Goal: Task Accomplishment & Management: Manage account settings

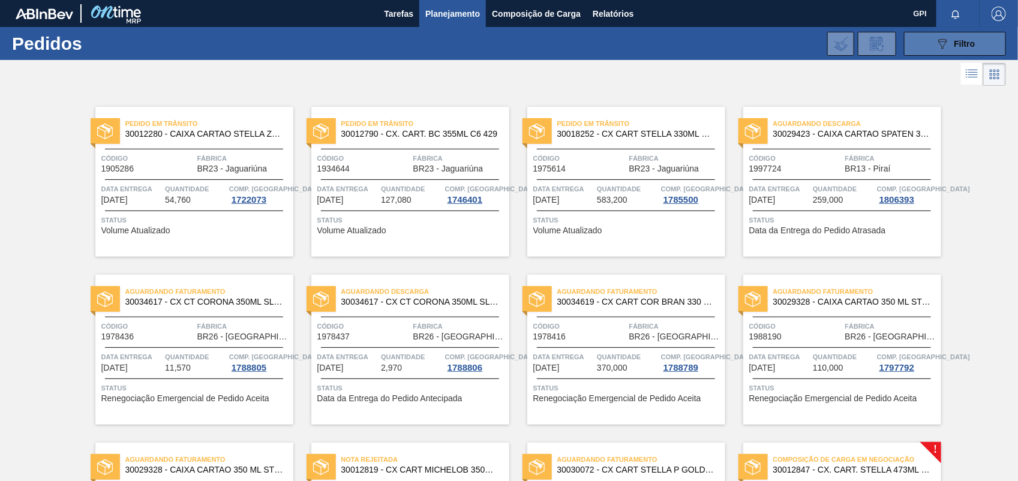
click at [951, 44] on div "089F7B8B-B2A5-4AFE-B5C0-19BA573D28AC Filtro" at bounding box center [956, 44] width 40 height 14
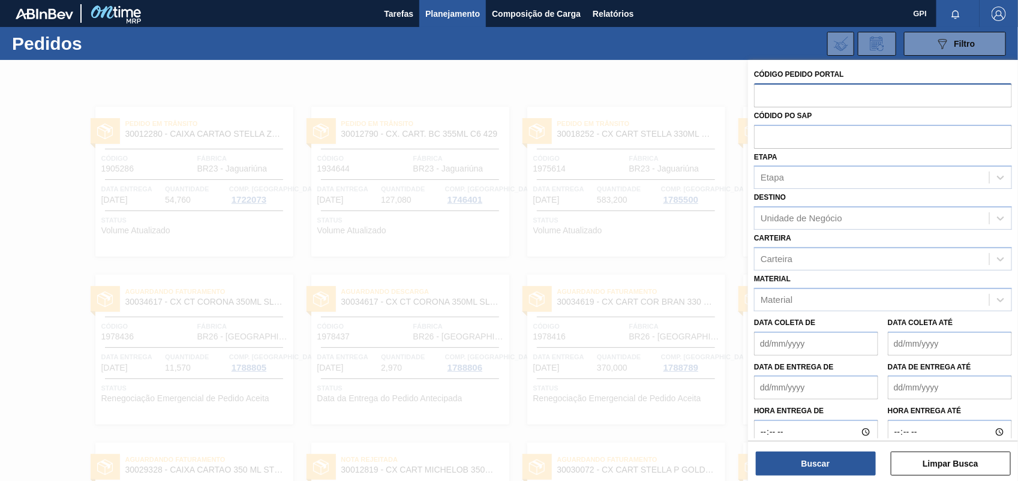
click at [791, 94] on input "text" at bounding box center [883, 94] width 258 height 23
click at [600, 42] on div "089F7B8B-B2A5-4AFE-B5C0-19BA573D28AC Filtro Código Pedido Portal Códido PO SAP …" at bounding box center [600, 44] width 825 height 36
click at [600, 21] on button "Relatórios" at bounding box center [613, 13] width 53 height 27
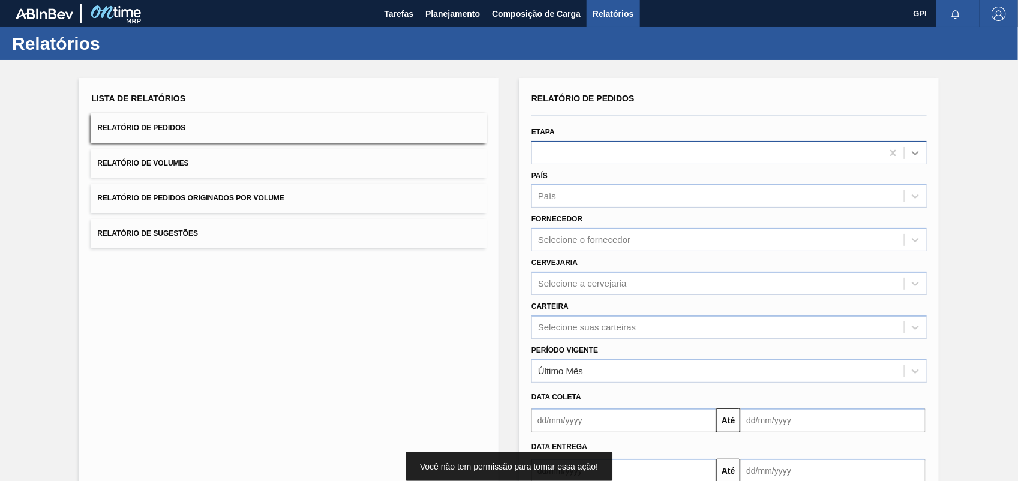
click at [922, 147] on div at bounding box center [916, 153] width 22 height 22
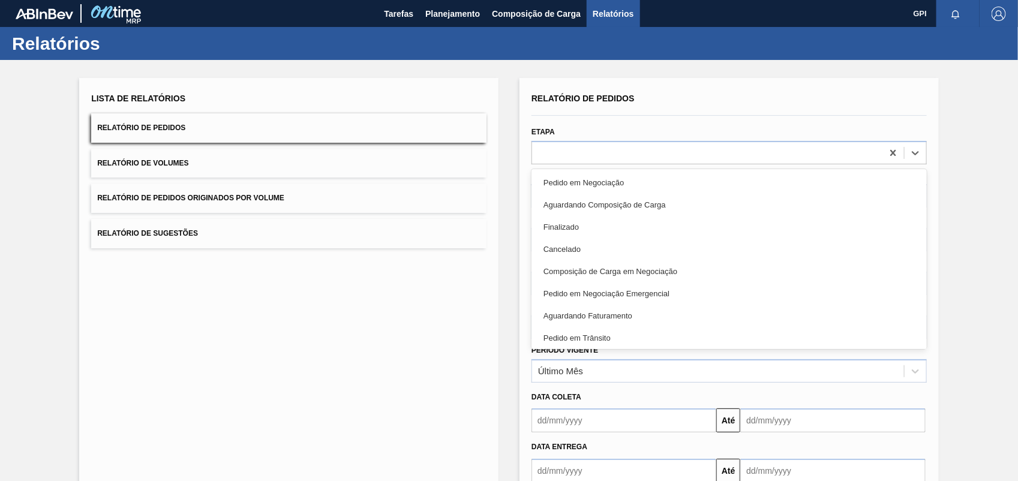
click at [586, 191] on div "Pedido em Negociação" at bounding box center [730, 183] width 396 height 22
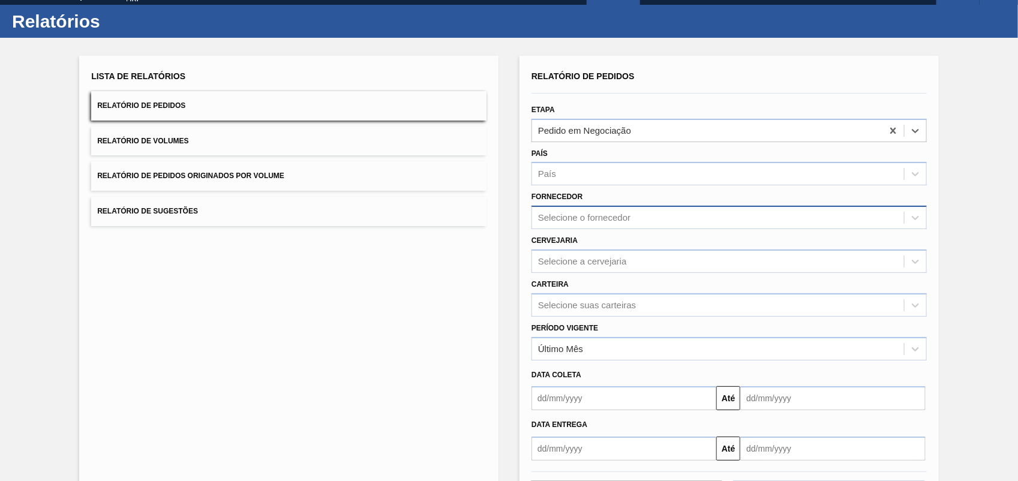
scroll to position [72, 0]
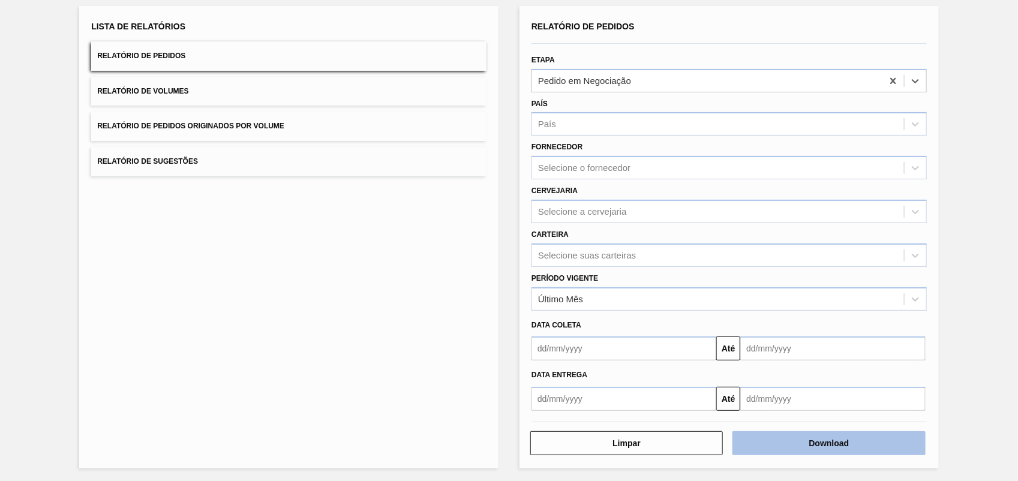
click at [766, 448] on button "Download" at bounding box center [829, 444] width 193 height 24
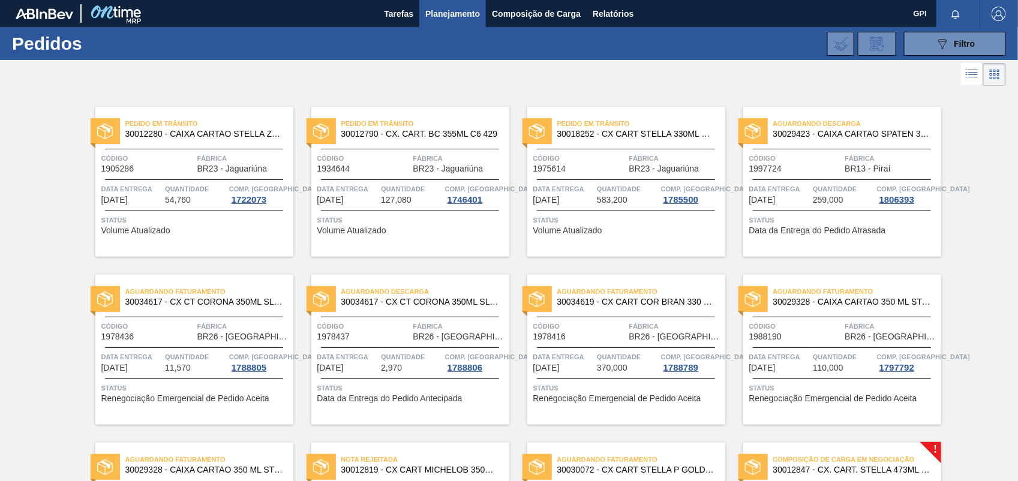
click at [529, 103] on div "Pedido em Trânsito 30018252 - CX CART STELLA 330ML C6 429 298G Código 1975614 F…" at bounding box center [618, 173] width 216 height 168
click at [984, 38] on button "089F7B8B-B2A5-4AFE-B5C0-19BA573D28AC Filtro" at bounding box center [955, 44] width 102 height 24
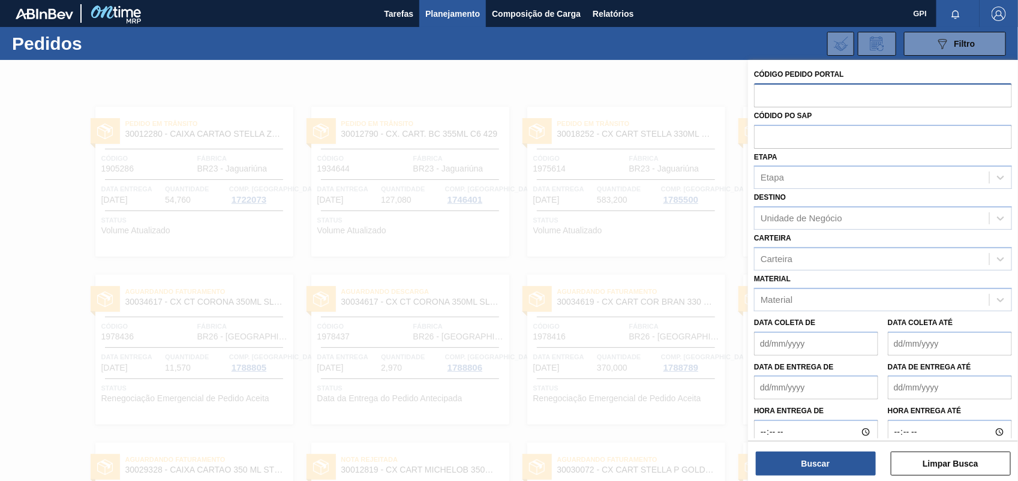
click at [799, 93] on input "text" at bounding box center [883, 94] width 258 height 23
paste input "2025971"
type input "2025971"
click at [789, 465] on button "Buscar" at bounding box center [816, 464] width 120 height 24
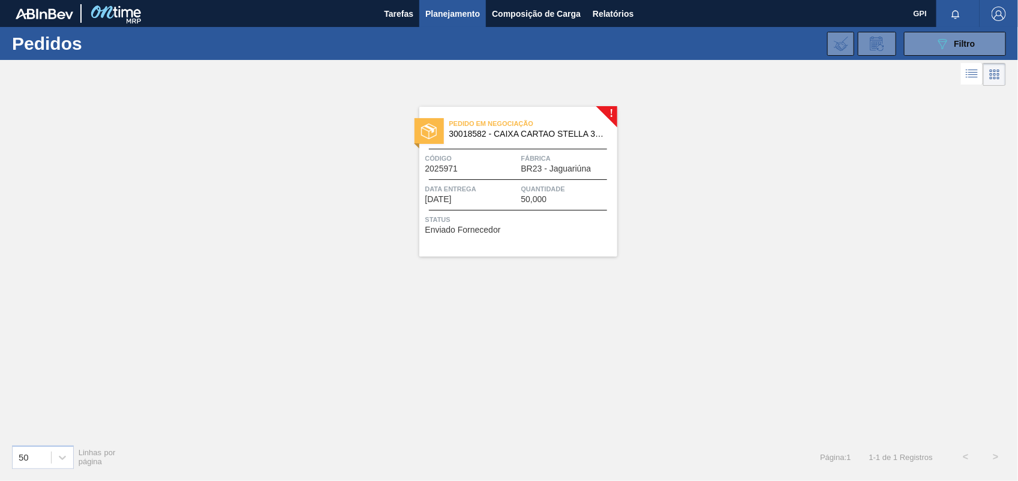
click at [488, 176] on div "Pedido em Negociação 30018582 - CAIXA CARTAO STELLA 330ML C6 PARAGUAI Código 20…" at bounding box center [519, 182] width 198 height 150
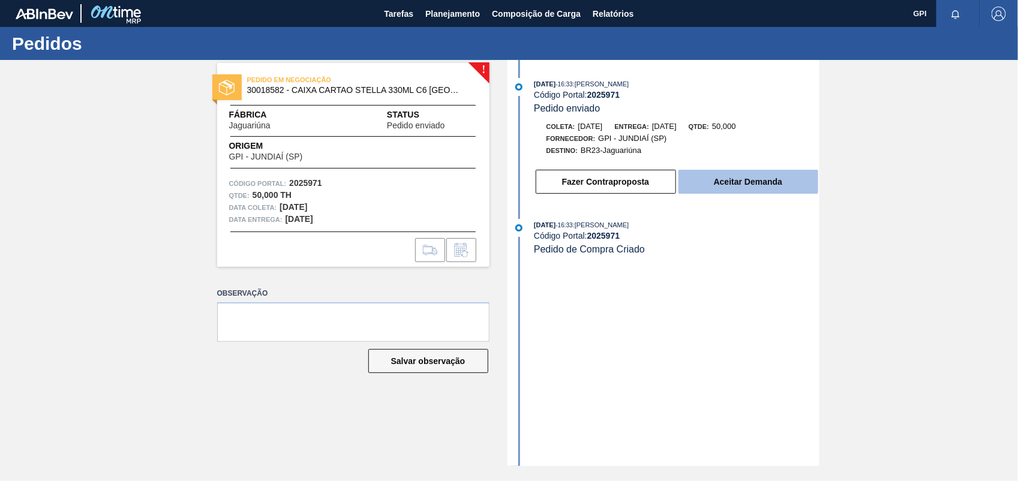
click at [729, 184] on button "Aceitar Demanda" at bounding box center [749, 182] width 140 height 24
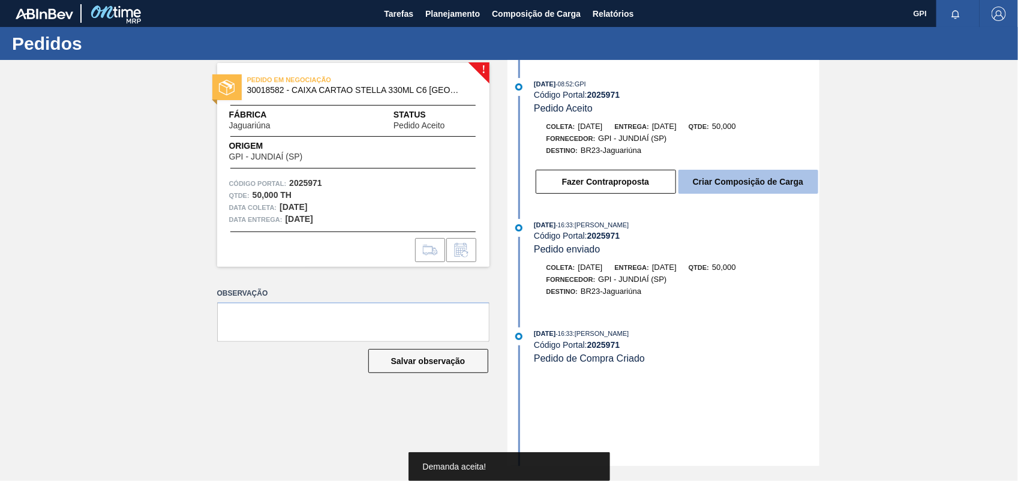
click at [719, 193] on button "Criar Composição de Carga" at bounding box center [749, 182] width 140 height 24
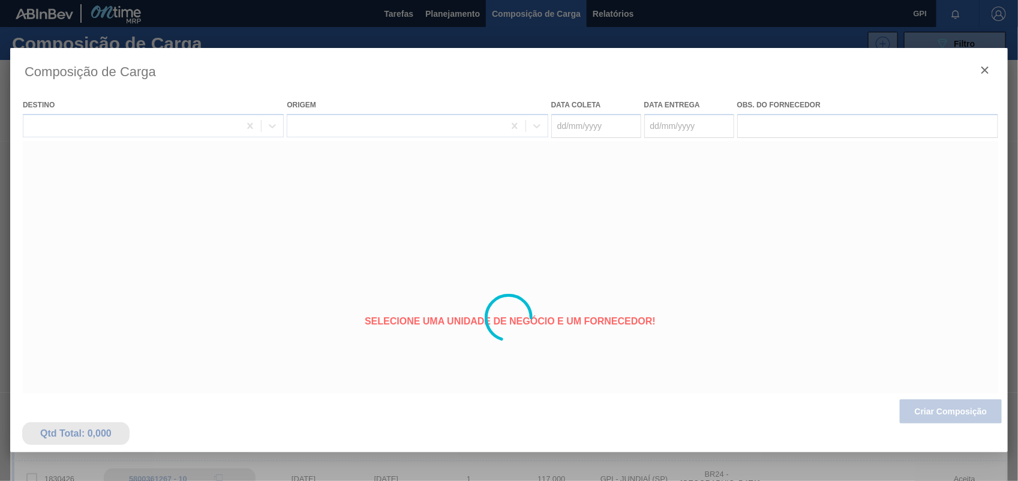
type coleta "08/10/2025"
type entrega "10/10/2025"
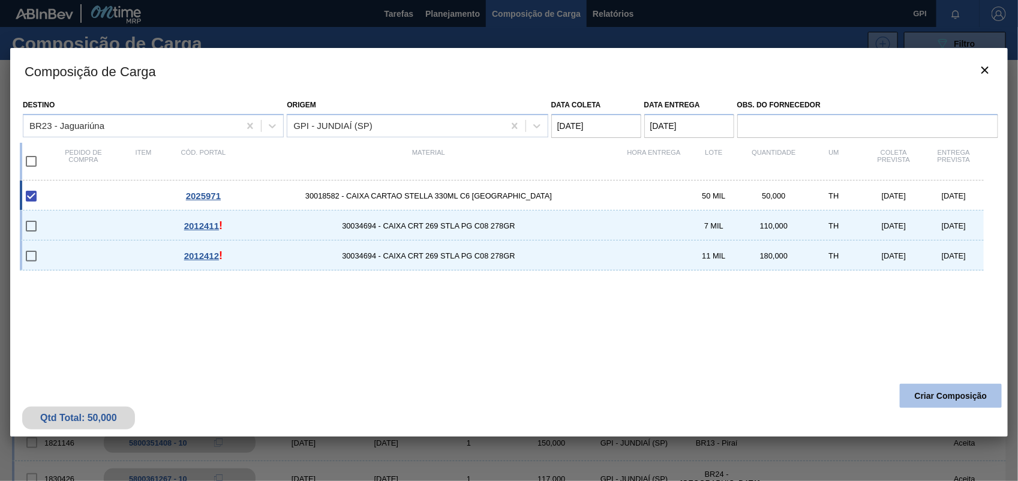
click at [910, 394] on button "Criar Composição" at bounding box center [951, 396] width 102 height 24
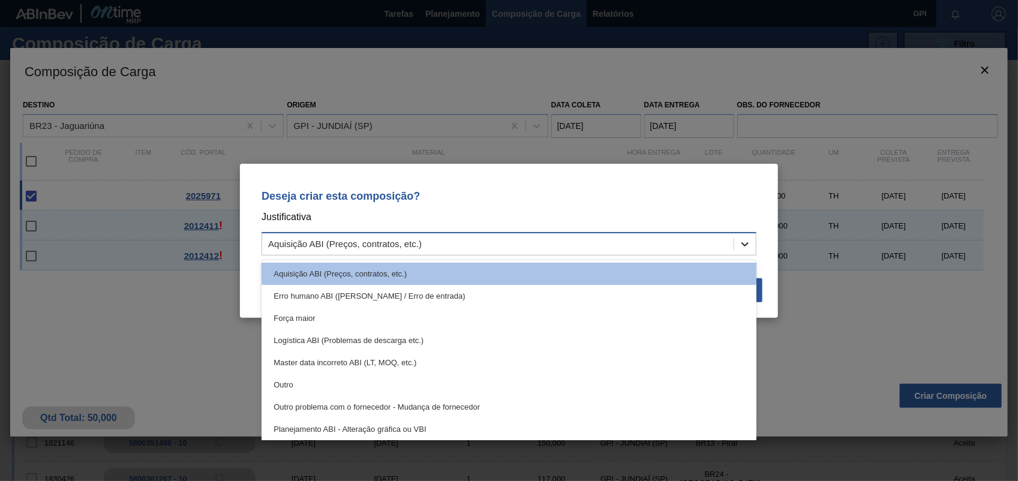
click at [744, 247] on icon at bounding box center [745, 244] width 12 height 12
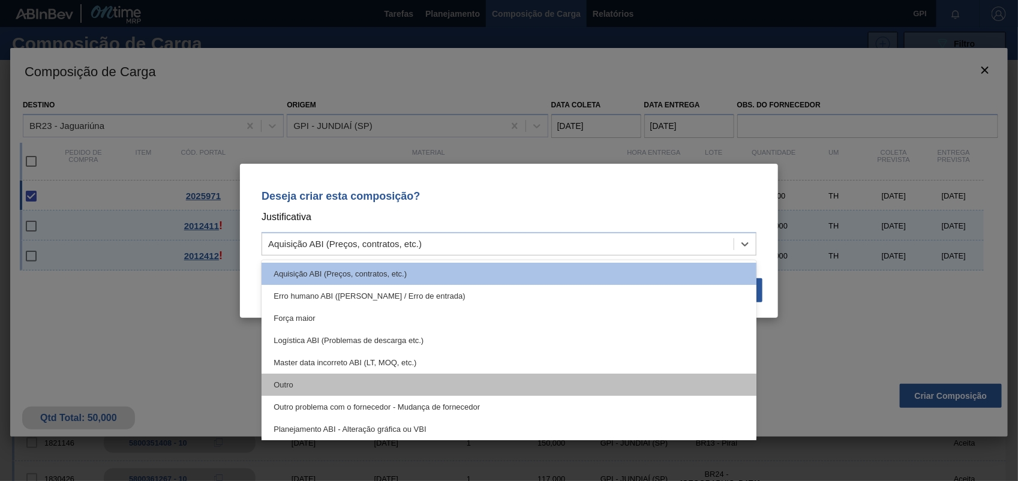
click at [307, 391] on div "Outro" at bounding box center [509, 385] width 495 height 22
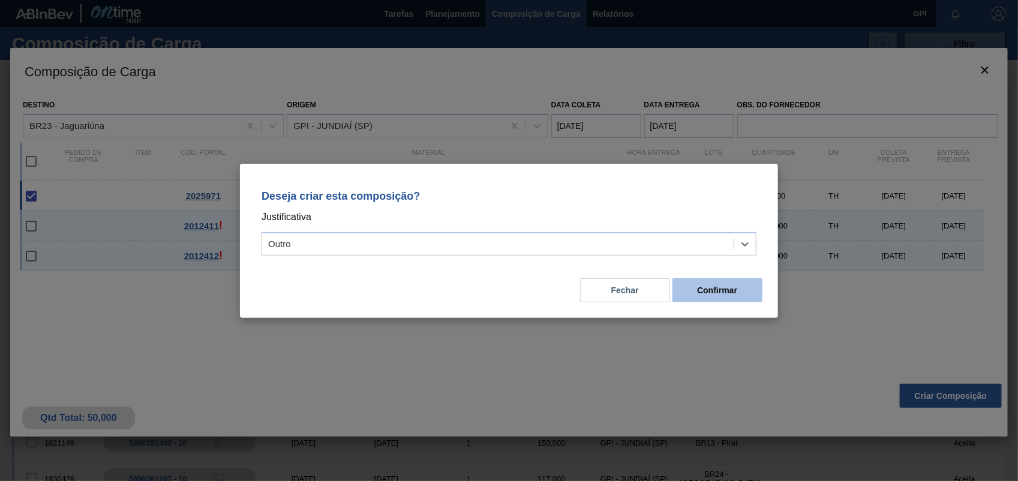
click at [694, 291] on button "Confirmar" at bounding box center [718, 290] width 90 height 24
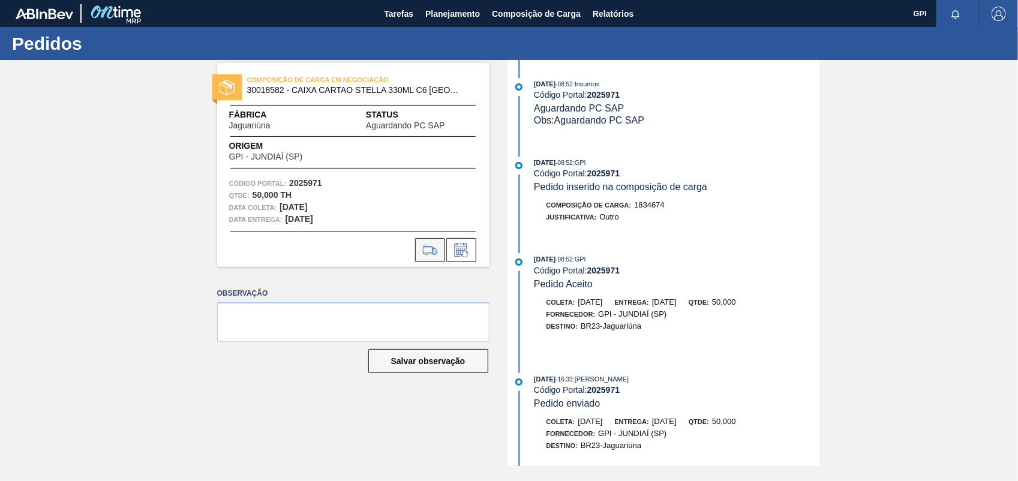
click at [440, 250] on button at bounding box center [430, 250] width 30 height 24
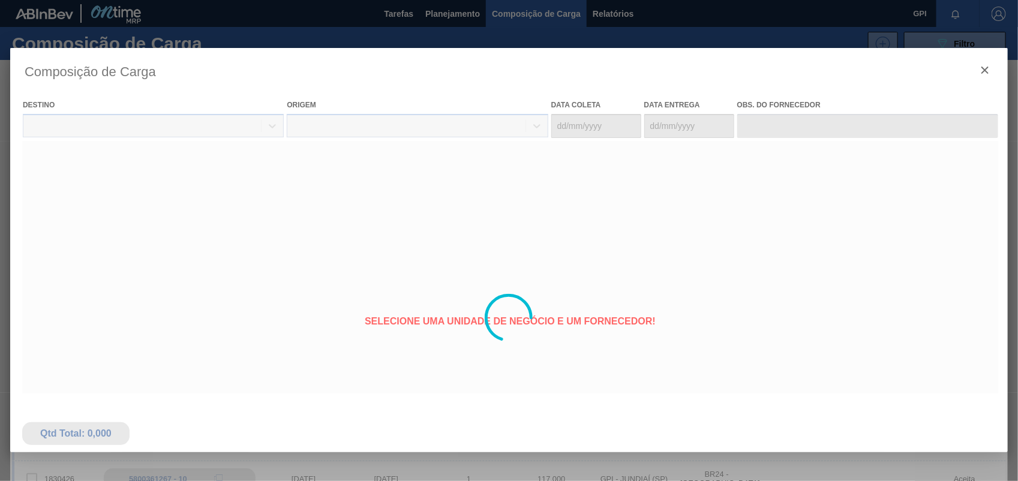
type coleta "08/10/2025"
type entrega "10/10/2025"
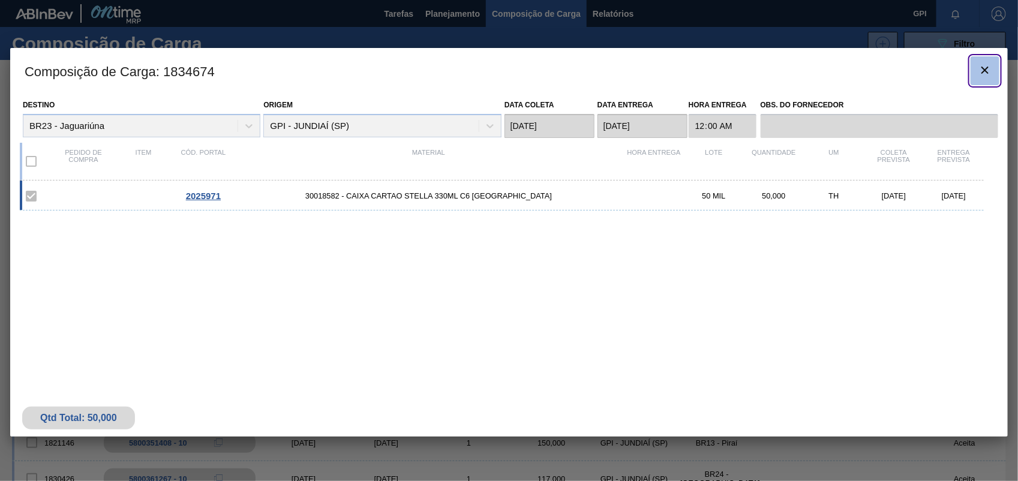
click at [990, 74] on icon "botão de ícone" at bounding box center [985, 70] width 14 height 14
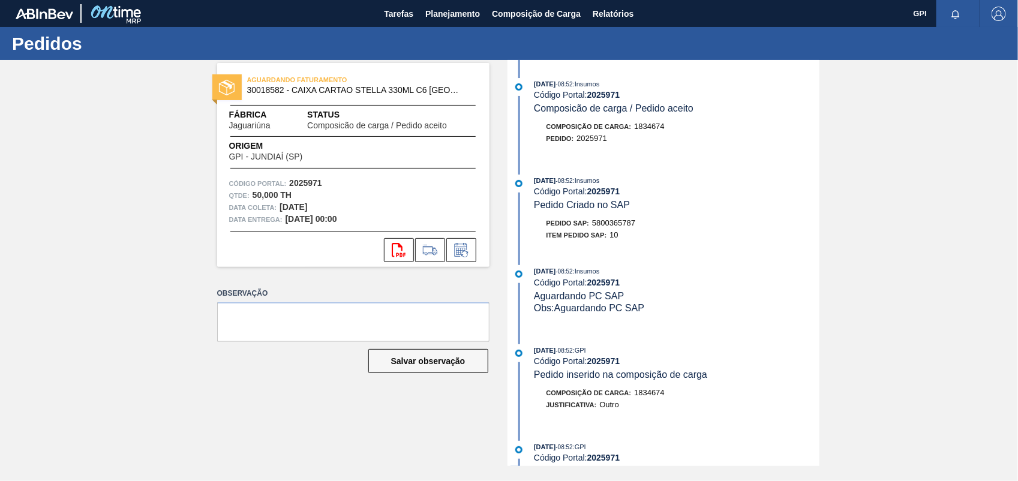
click at [613, 223] on span "5800365787" at bounding box center [613, 222] width 43 height 9
click at [614, 223] on span "5800365787" at bounding box center [613, 222] width 43 height 9
drag, startPoint x: 614, startPoint y: 223, endPoint x: 631, endPoint y: 225, distance: 16.9
click at [640, 225] on div "Pedido SAP: 5800365787" at bounding box center [677, 223] width 285 height 12
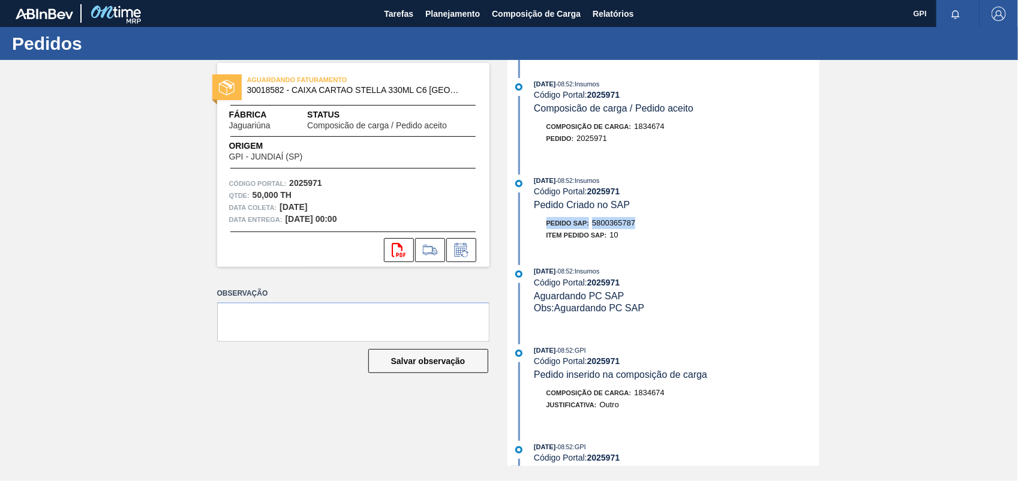
click at [631, 225] on span "5800365787" at bounding box center [613, 222] width 43 height 9
click at [305, 180] on strong "2025971" at bounding box center [305, 183] width 33 height 10
copy strong "2025971"
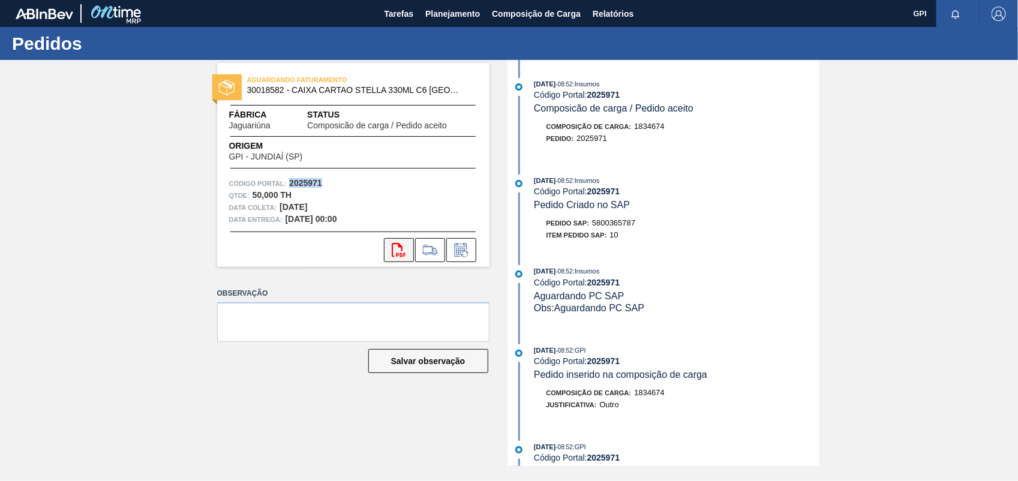
click at [401, 253] on icon "svg{fill:#ff0000}" at bounding box center [399, 250] width 14 height 14
click at [943, 166] on div "AGUARDANDO FATURAMENTO 30018582 - CAIXA CARTAO STELLA 330ML C6 PARAGUAI Fábrica…" at bounding box center [509, 263] width 1018 height 406
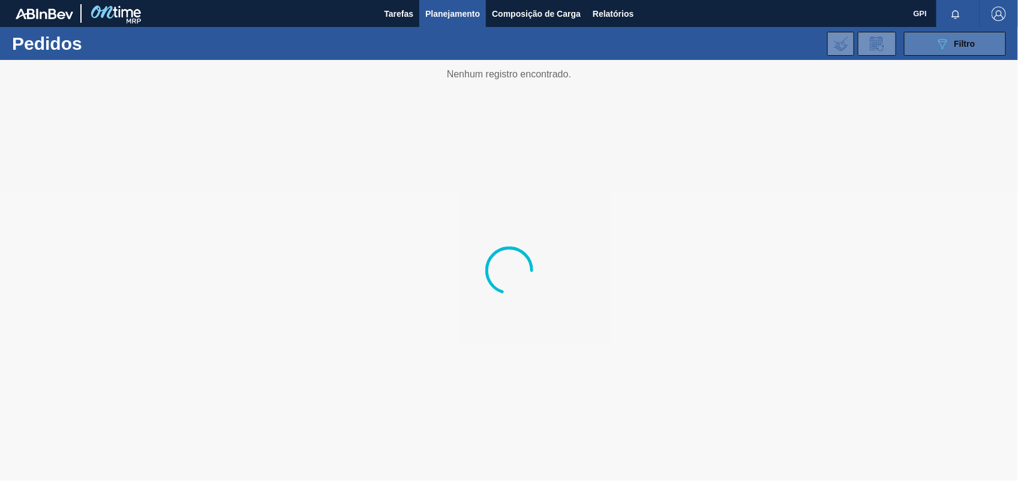
click at [963, 33] on button "089F7B8B-B2A5-4AFE-B5C0-19BA573D28AC Filtro" at bounding box center [955, 44] width 102 height 24
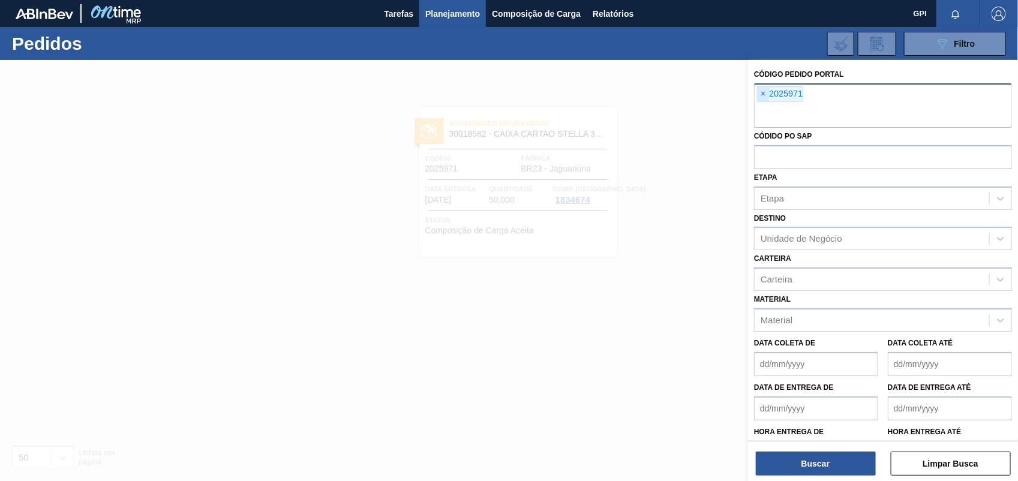
click at [764, 92] on span "×" at bounding box center [763, 94] width 11 height 14
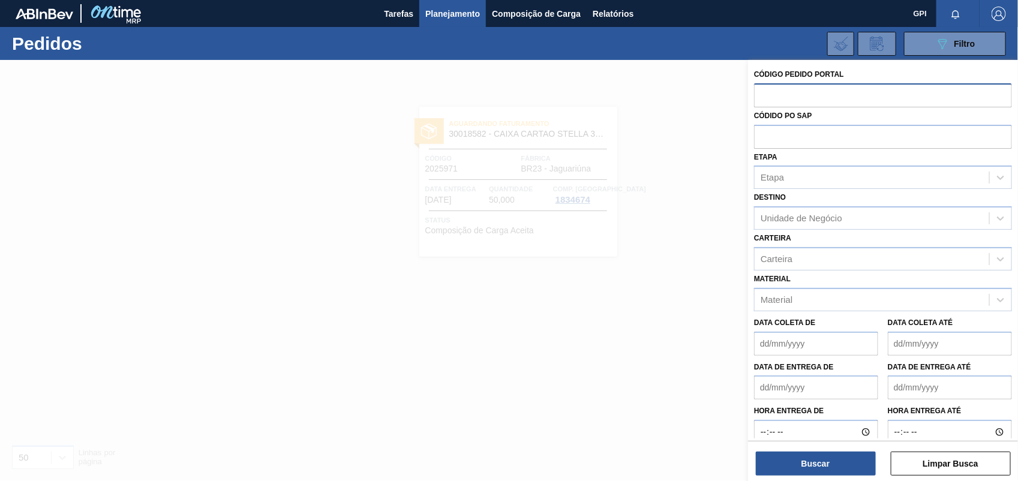
paste input "2025980"
type input "2025980"
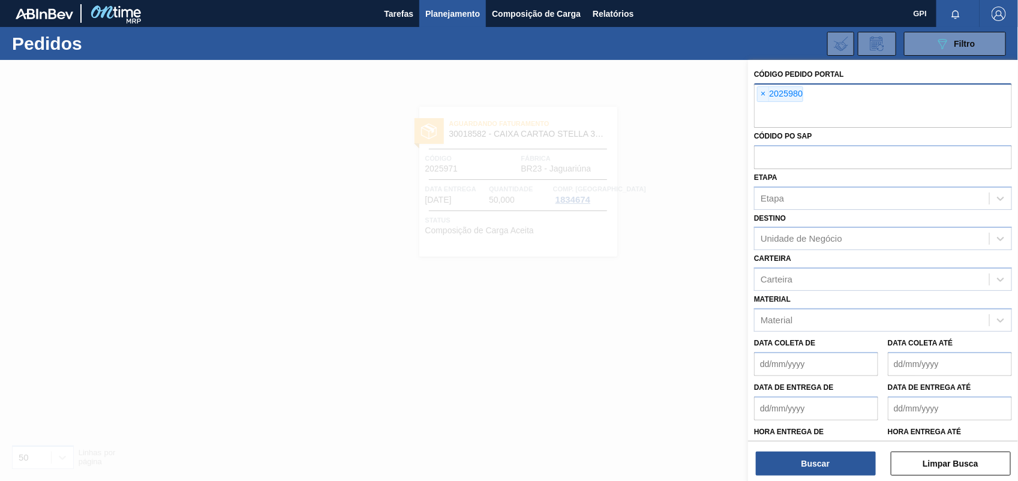
click at [851, 478] on div "Código Pedido Portal × 2025980 Códido PO SAP Etapa Etapa Destino Unidade de Neg…" at bounding box center [883, 272] width 270 height 424
click at [832, 460] on button "Buscar" at bounding box center [816, 464] width 120 height 24
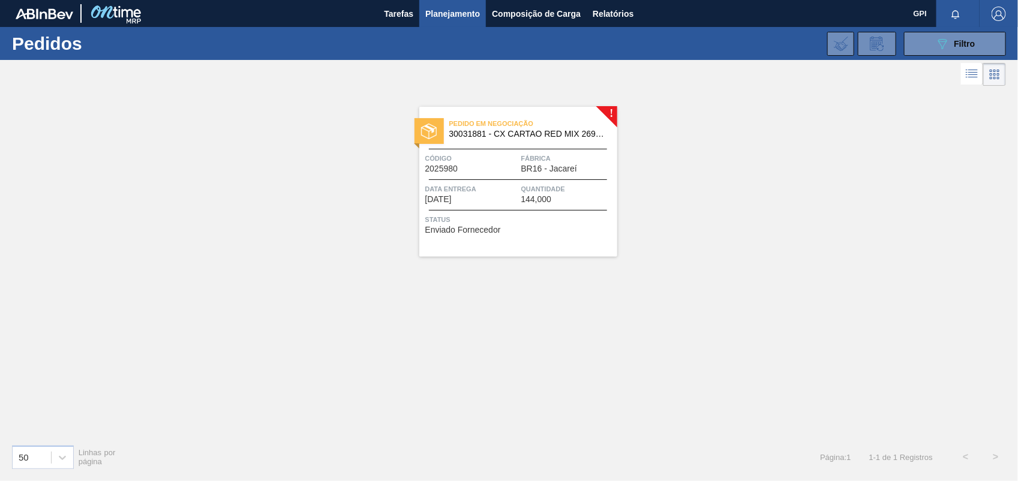
click at [512, 185] on span "Data entrega" at bounding box center [472, 189] width 93 height 12
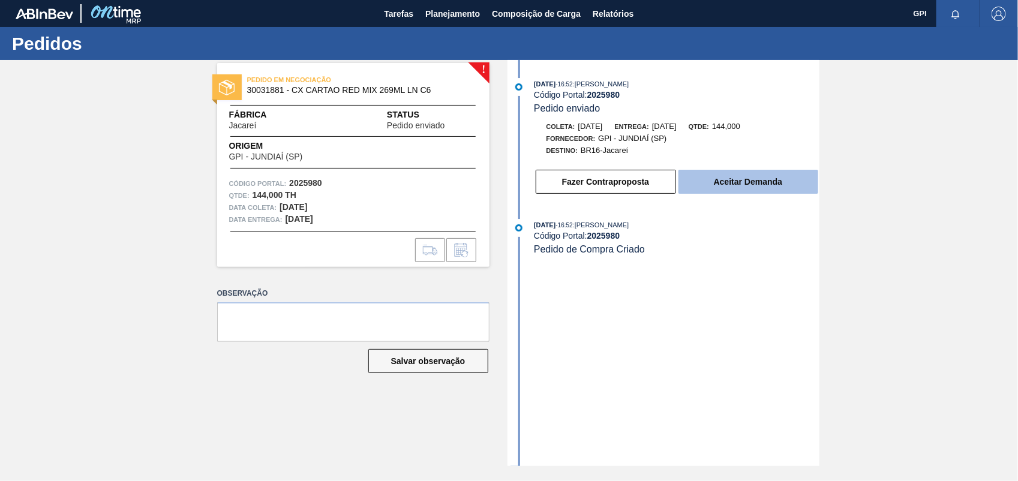
click at [789, 186] on button "Aceitar Demanda" at bounding box center [749, 182] width 140 height 24
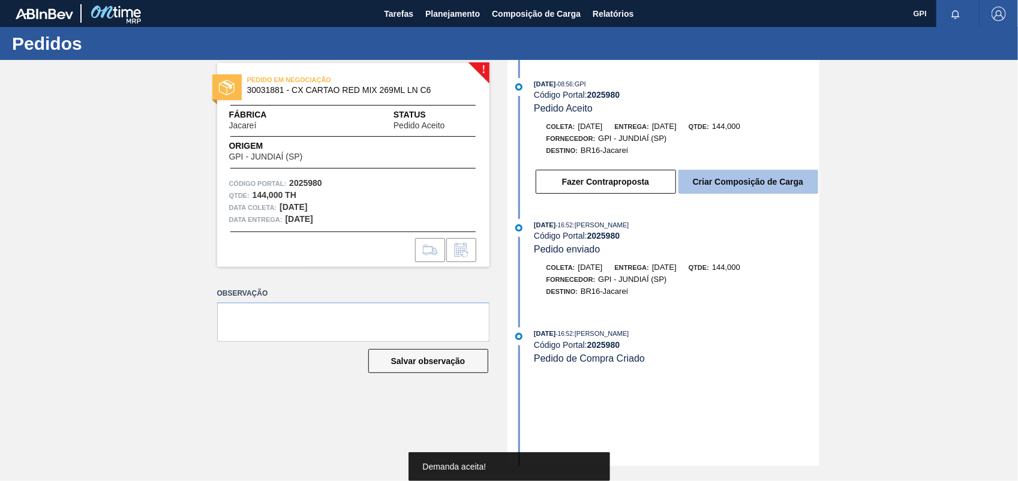
click at [805, 194] on button "Criar Composição de Carga" at bounding box center [749, 182] width 140 height 24
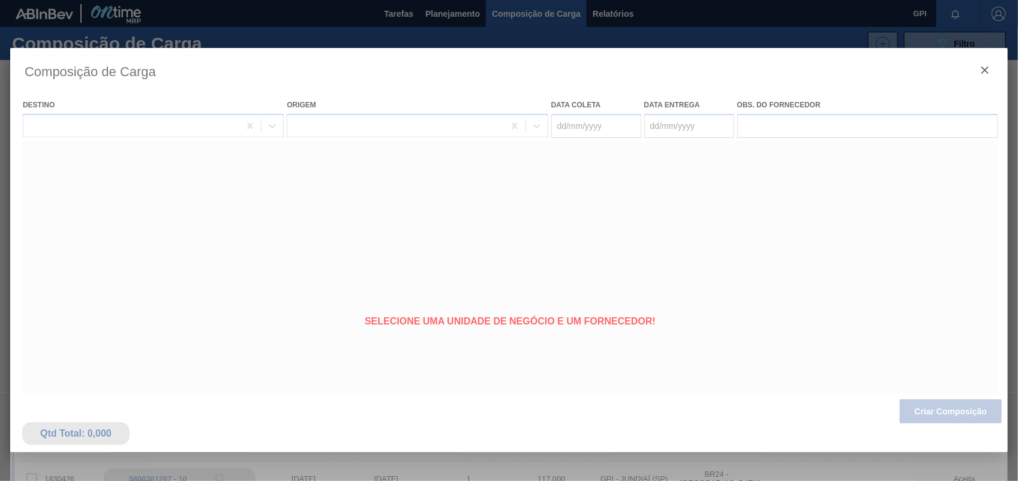
type coleta "13/10/2025"
type entrega "15/10/2025"
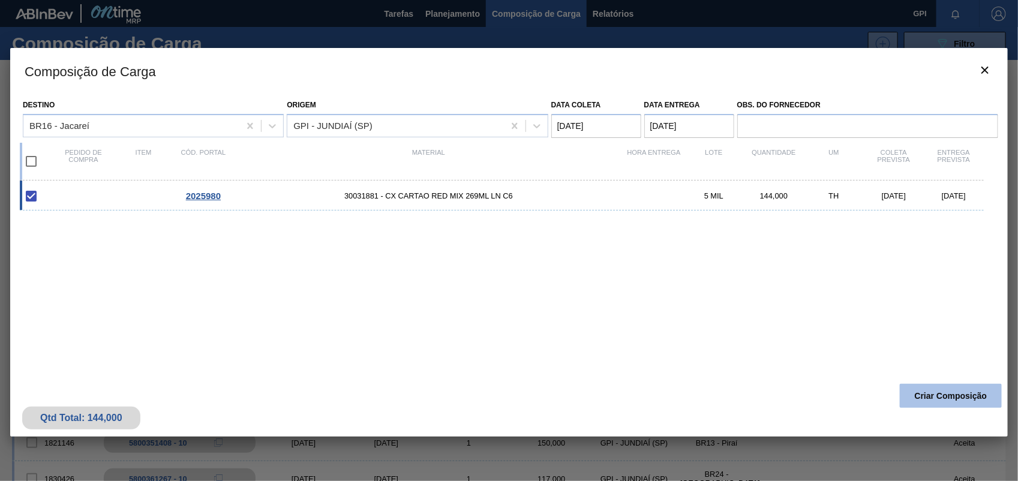
click at [918, 393] on button "Criar Composição" at bounding box center [951, 396] width 102 height 24
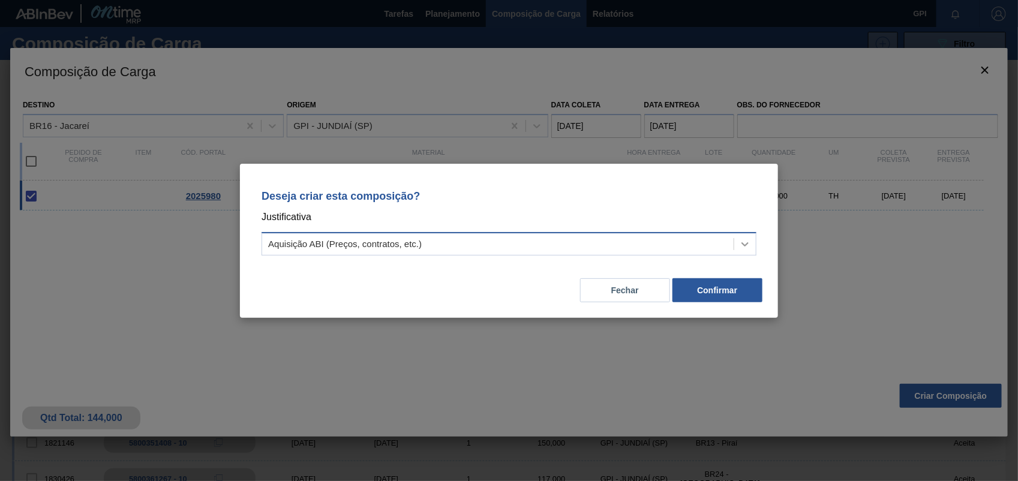
click at [743, 244] on icon at bounding box center [745, 244] width 7 height 4
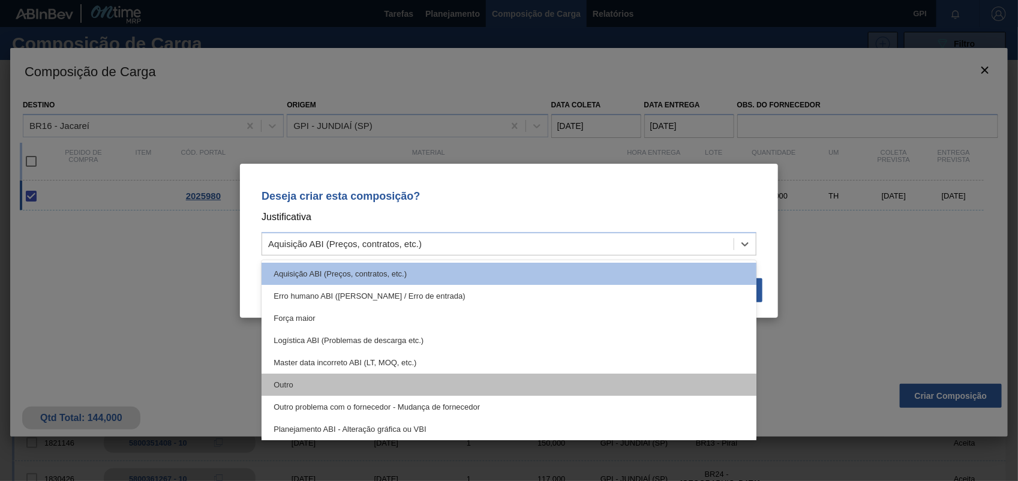
click at [305, 380] on div "Outro" at bounding box center [509, 385] width 495 height 22
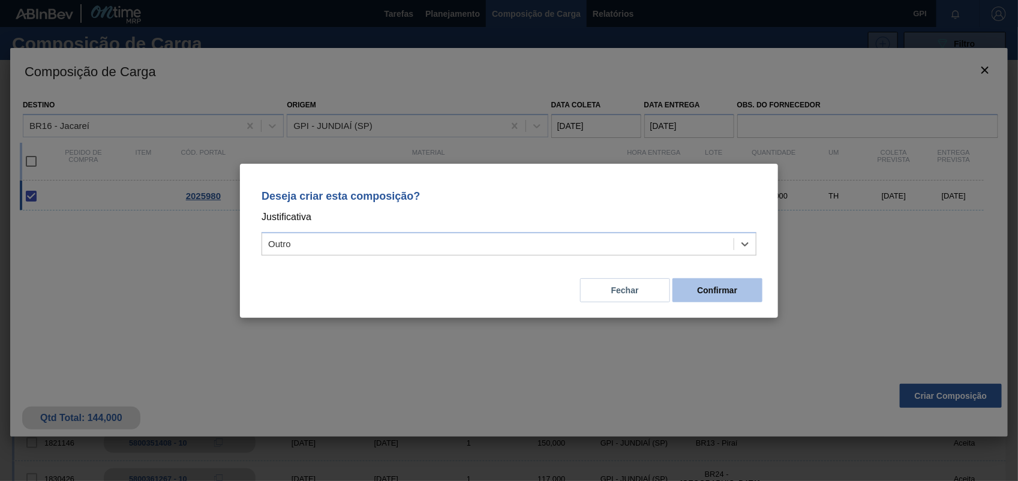
click at [706, 295] on button "Confirmar" at bounding box center [718, 290] width 90 height 24
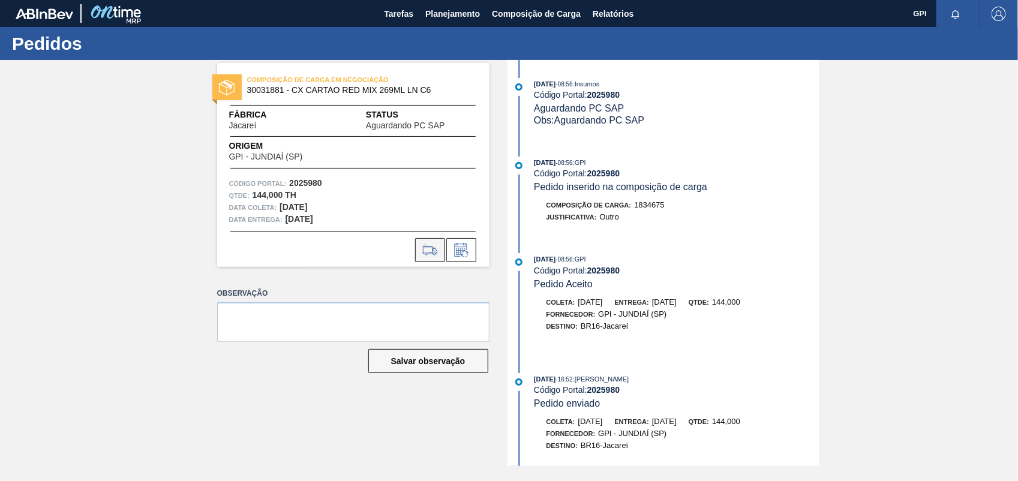
click at [426, 251] on icon at bounding box center [430, 250] width 19 height 14
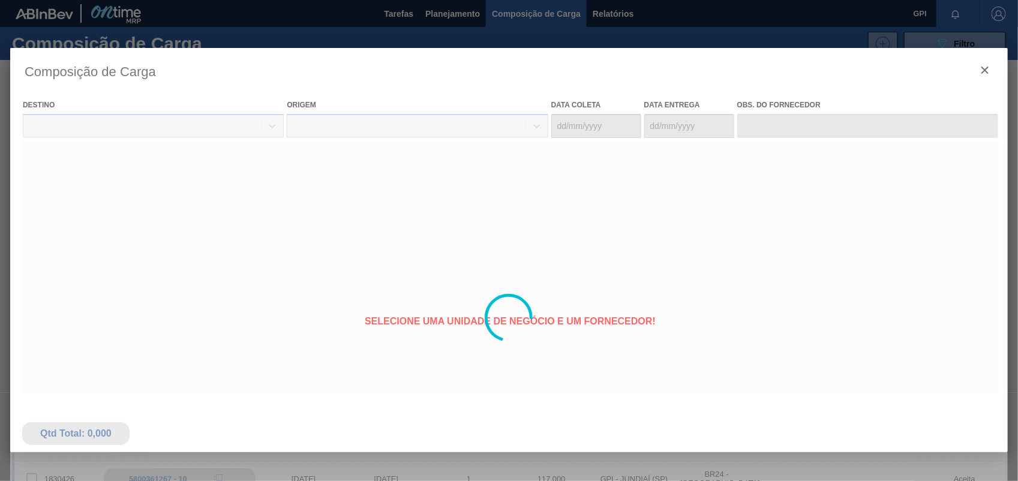
type coleta "13/10/2025"
type entrega "15/10/2025"
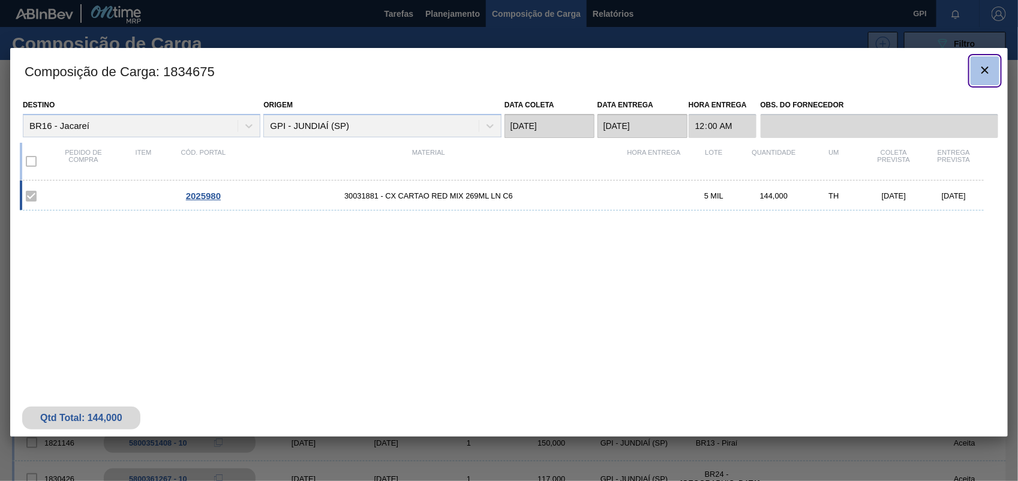
click at [990, 67] on icon "botão de ícone" at bounding box center [985, 70] width 14 height 14
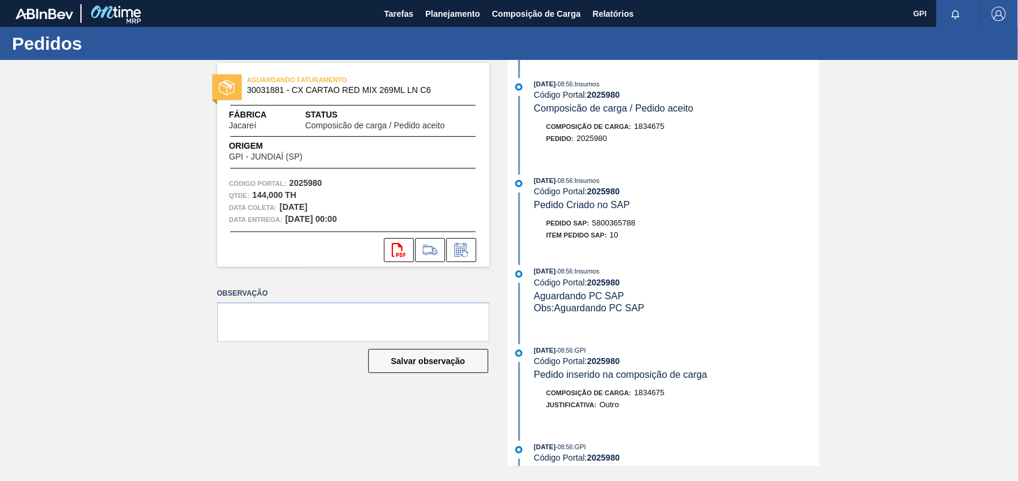
click at [613, 226] on span "5800365788" at bounding box center [613, 222] width 43 height 9
copy span "5800365788"
click at [313, 180] on strong "2025980" at bounding box center [305, 183] width 33 height 10
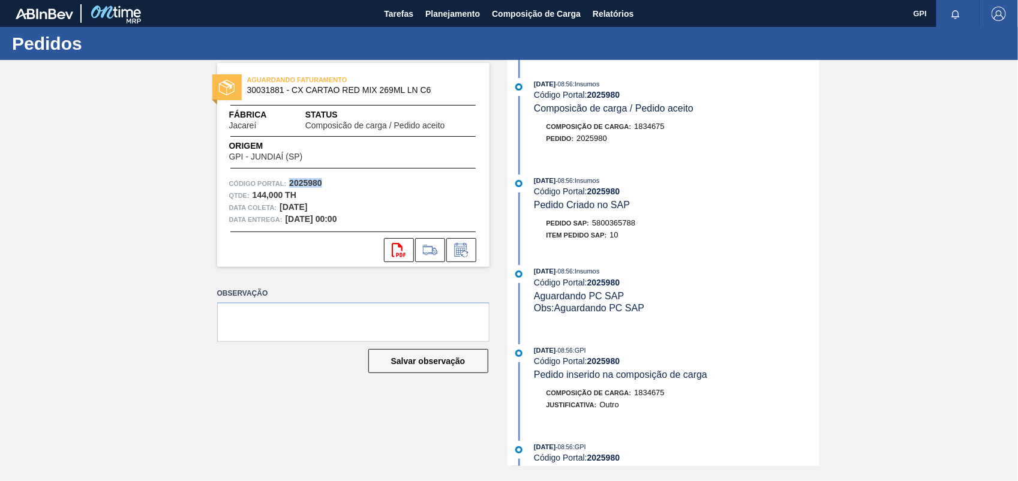
copy strong "2025980"
click at [401, 247] on icon at bounding box center [399, 250] width 14 height 14
click at [928, 266] on div "AGUARDANDO FATURAMENTO 30031881 - CX CARTAO RED MIX 269ML LN C6 Fábrica Jacareí…" at bounding box center [509, 263] width 1018 height 406
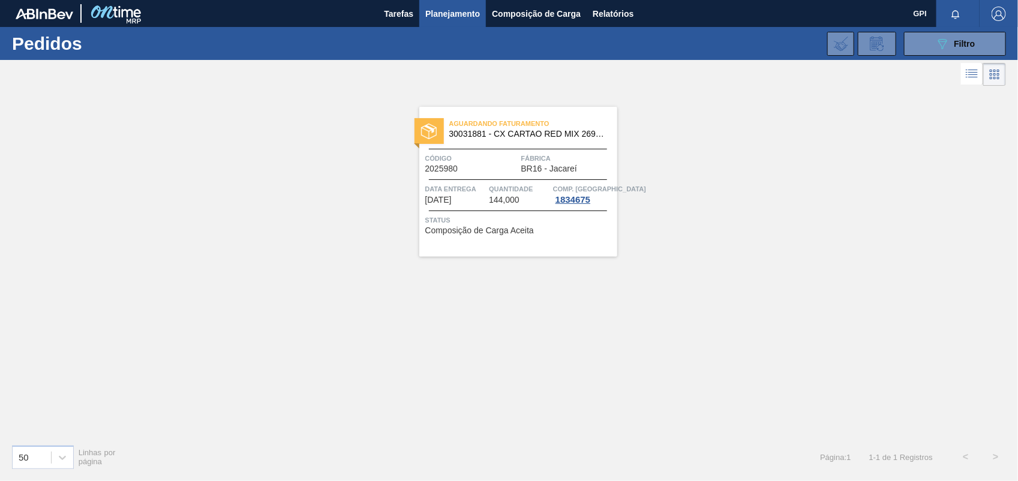
click at [920, 55] on div "089F7B8B-B2A5-4AFE-B5C0-19BA573D28AC Filtro Código Pedido Portal × 2025980 Códi…" at bounding box center [600, 44] width 825 height 36
click at [927, 46] on button "089F7B8B-B2A5-4AFE-B5C0-19BA573D28AC Filtro" at bounding box center [955, 44] width 102 height 24
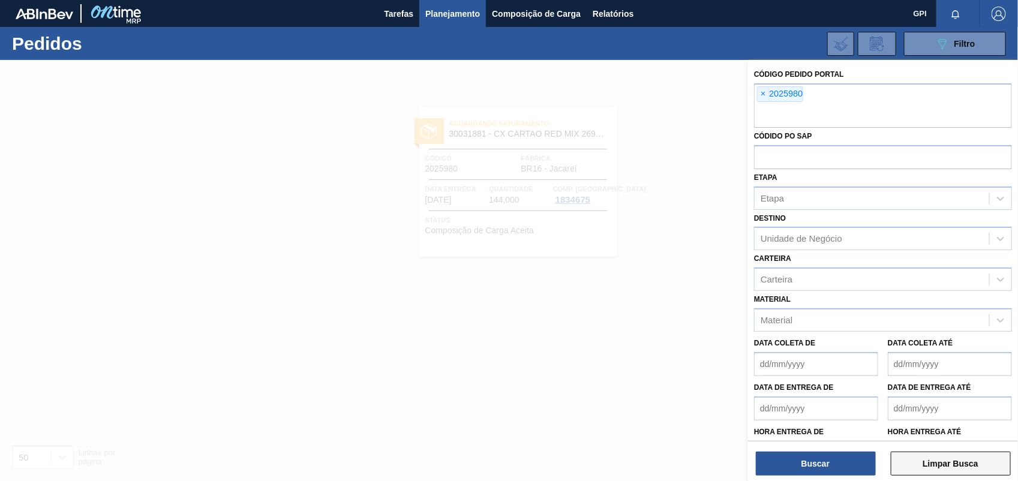
click at [966, 471] on button "Limpar Busca" at bounding box center [951, 464] width 120 height 24
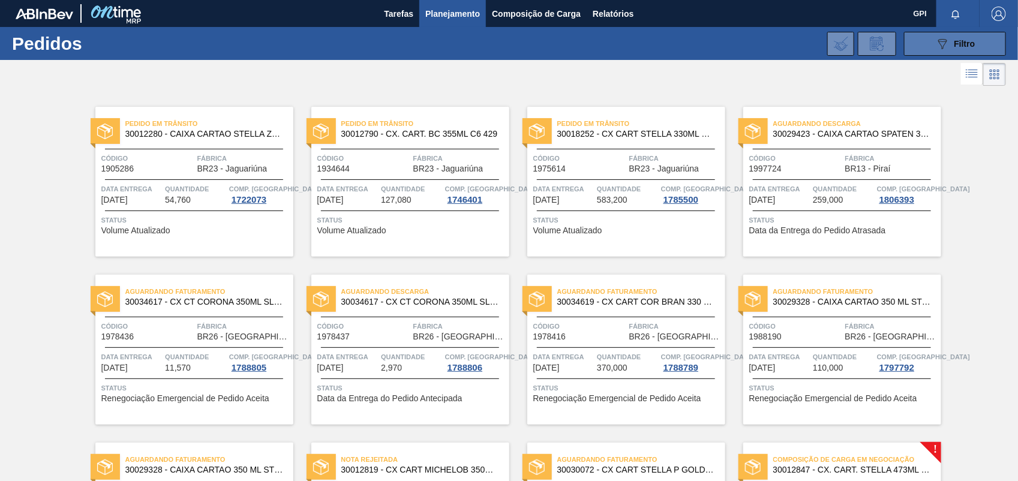
click at [961, 49] on div "089F7B8B-B2A5-4AFE-B5C0-19BA573D28AC Filtro" at bounding box center [956, 44] width 40 height 14
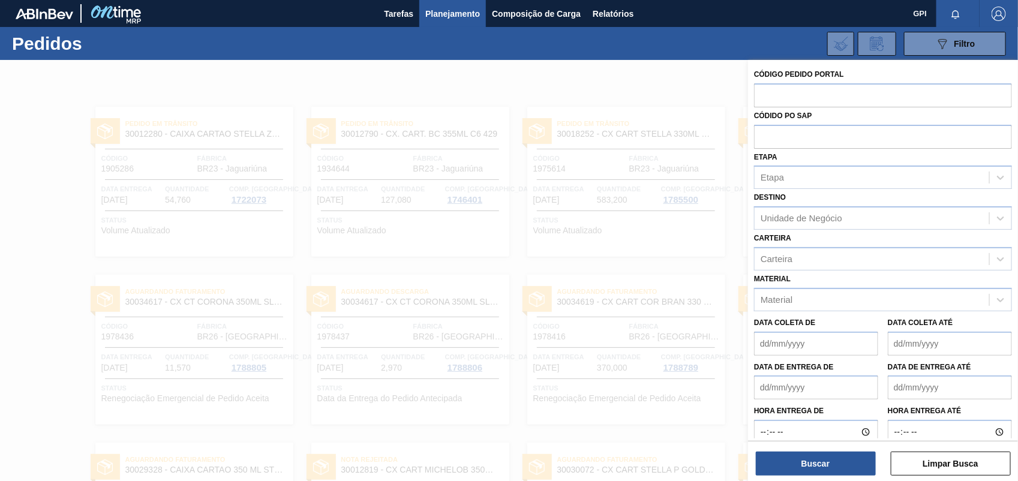
drag, startPoint x: 776, startPoint y: 92, endPoint x: 674, endPoint y: 190, distance: 141.8
click at [667, 199] on div at bounding box center [509, 300] width 1018 height 481
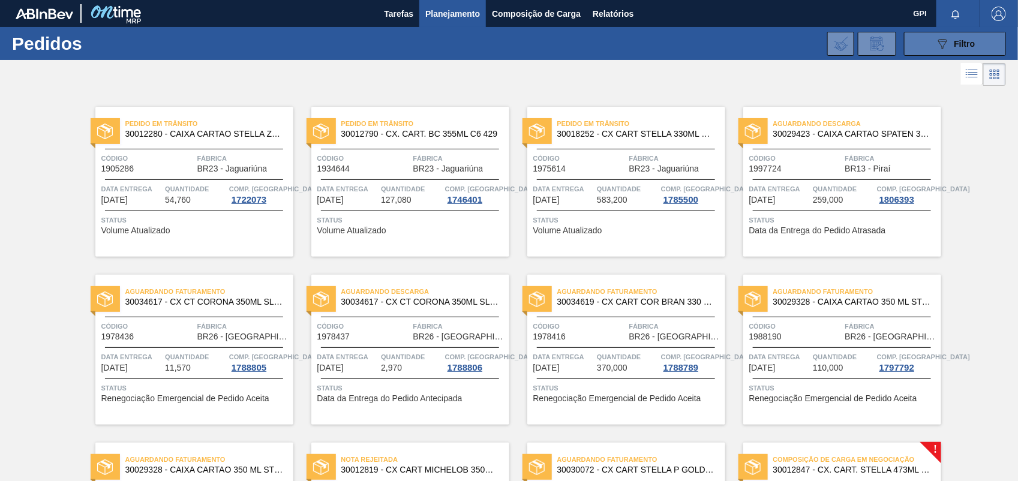
click at [961, 37] on div "089F7B8B-B2A5-4AFE-B5C0-19BA573D28AC Filtro" at bounding box center [956, 44] width 40 height 14
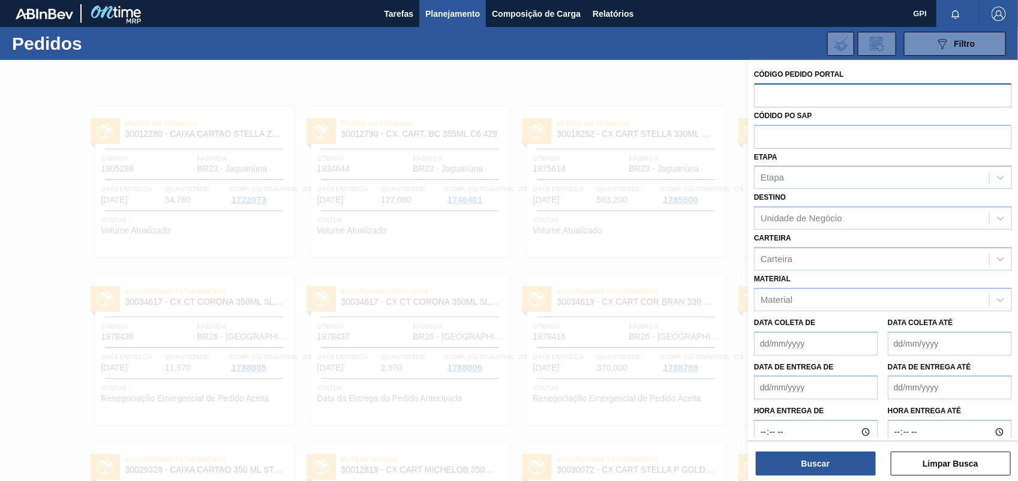
click at [832, 93] on input "text" at bounding box center [883, 94] width 258 height 23
paste input "2014246"
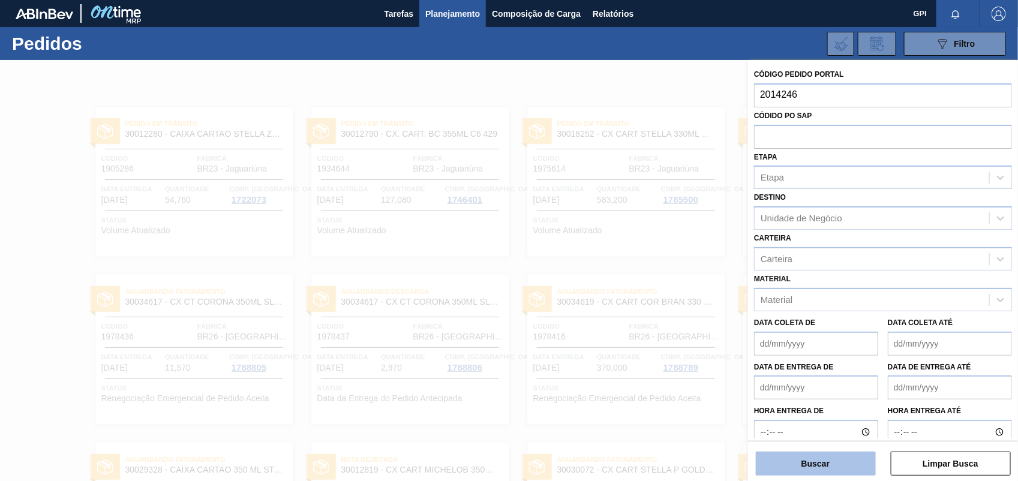
type input "2014246"
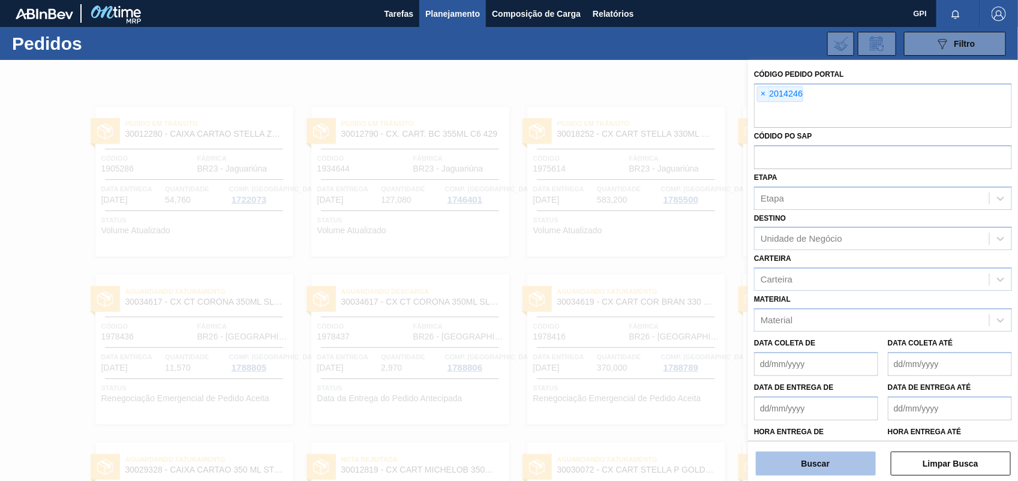
click at [826, 455] on button "Buscar" at bounding box center [816, 464] width 120 height 24
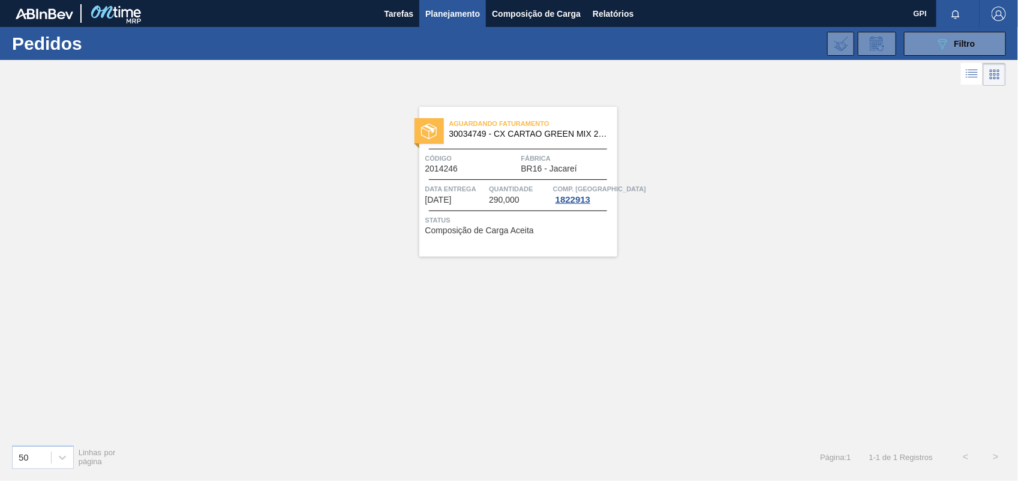
click at [493, 159] on span "Código" at bounding box center [472, 158] width 93 height 12
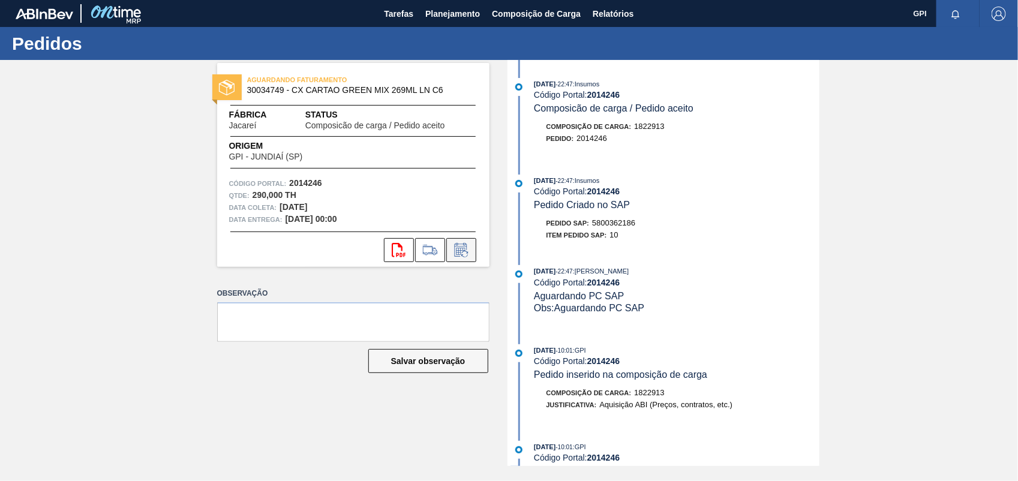
click at [465, 245] on icon at bounding box center [460, 250] width 13 height 14
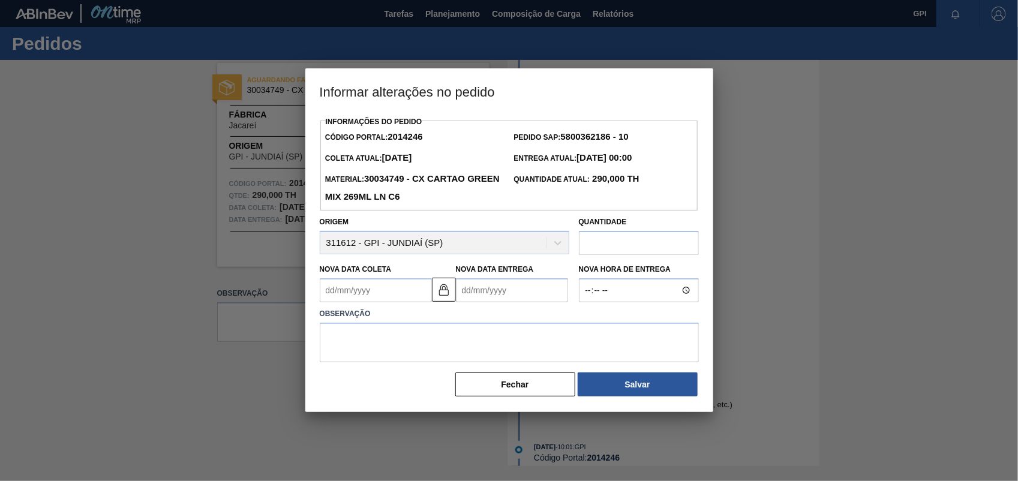
click at [373, 289] on Coleta2014246 "Nova Data Coleta" at bounding box center [376, 290] width 112 height 24
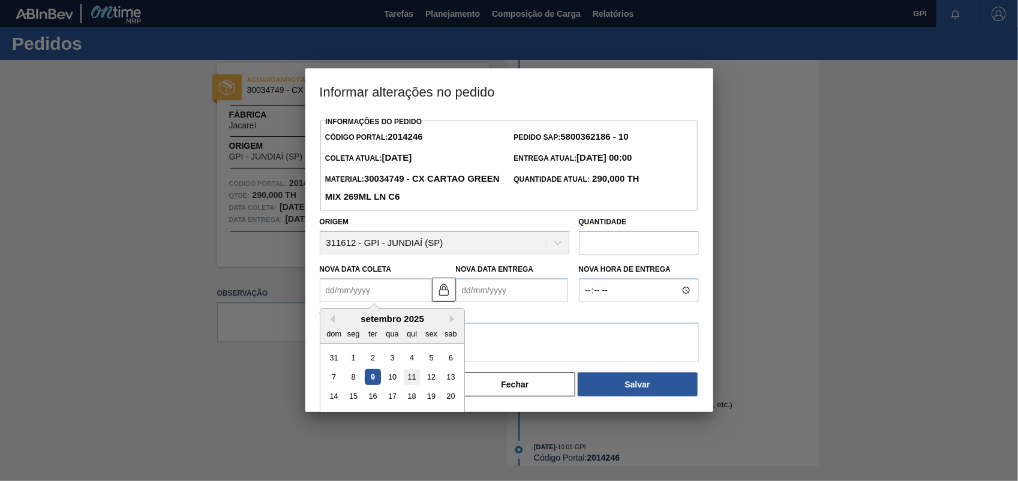
click at [411, 382] on div "11" at bounding box center [411, 377] width 16 height 16
type Coleta2014246 "11/09/2025"
type Entrega2014246 "13/09/2025"
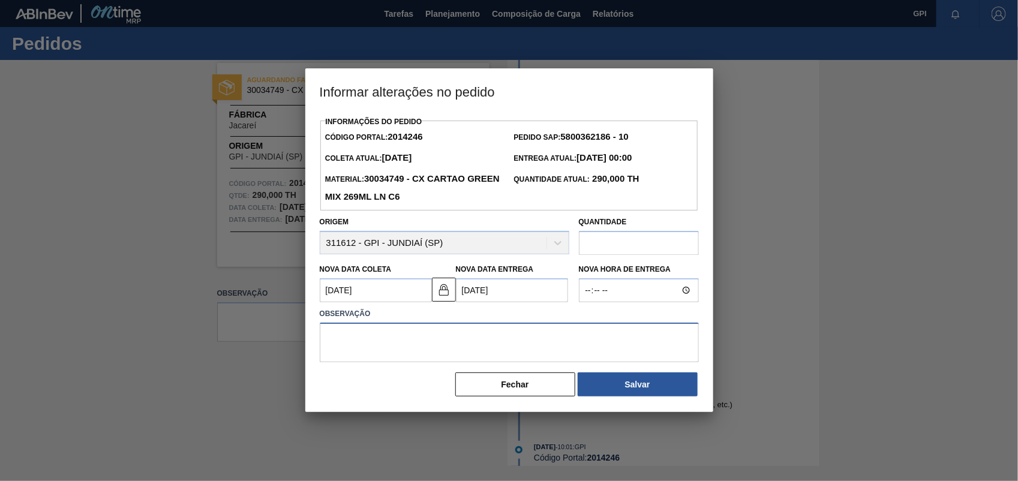
click at [352, 351] on textarea at bounding box center [509, 343] width 379 height 40
paste textarea "Alteração data de coleta"
type textarea "Alteração data de coleta"
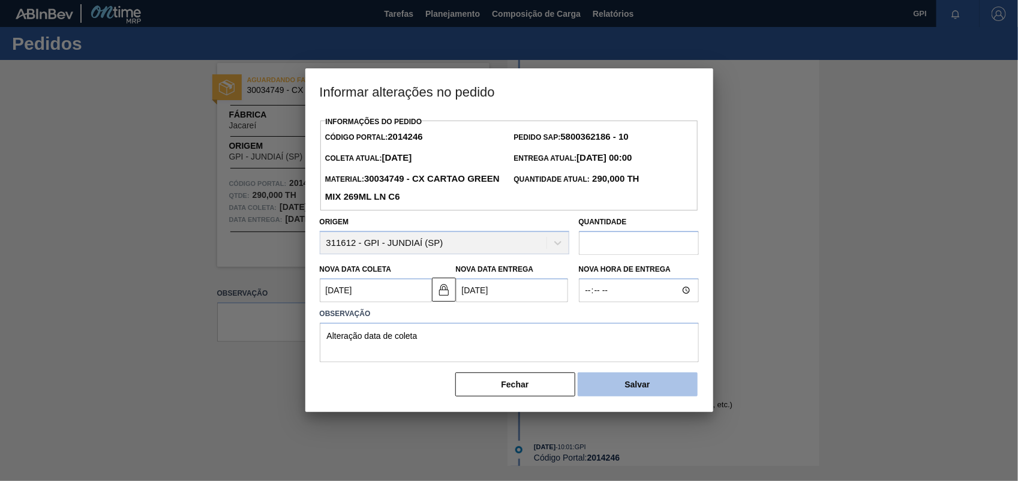
click at [592, 379] on button "Salvar" at bounding box center [638, 385] width 120 height 24
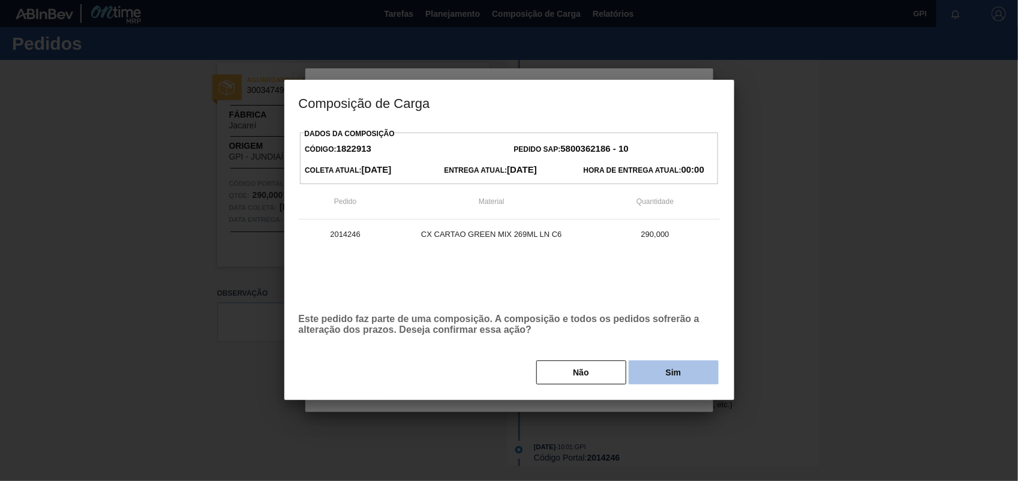
click at [673, 375] on button "Sim" at bounding box center [674, 373] width 90 height 24
